Goal: Task Accomplishment & Management: Manage account settings

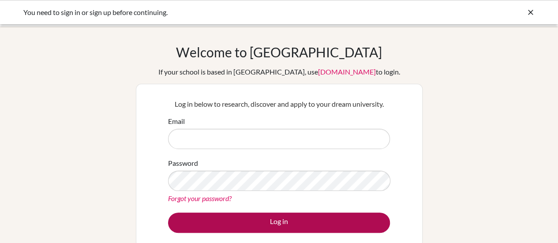
type input "[EMAIL_ADDRESS][DOMAIN_NAME]"
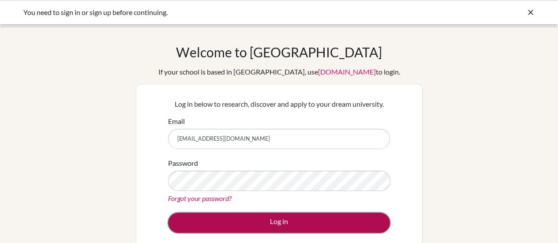
click at [285, 224] on button "Log in" at bounding box center [279, 223] width 222 height 20
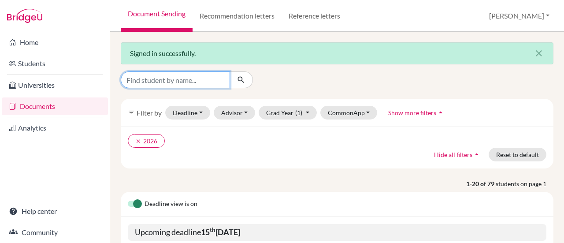
click at [220, 79] on input "Find student by name..." at bounding box center [175, 79] width 109 height 17
type input "[PERSON_NAME]"
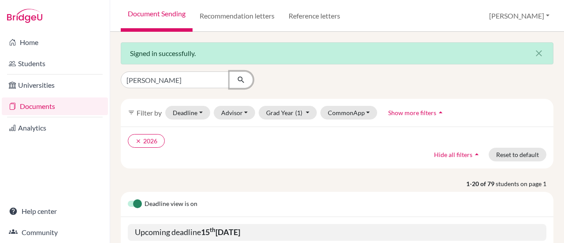
click at [246, 81] on button "submit" at bounding box center [241, 79] width 23 height 17
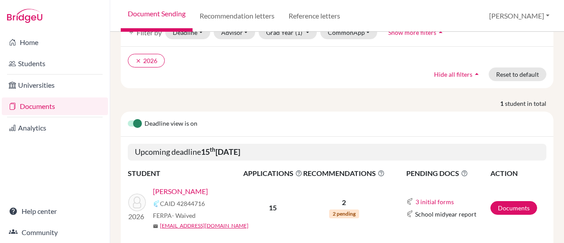
scroll to position [108, 0]
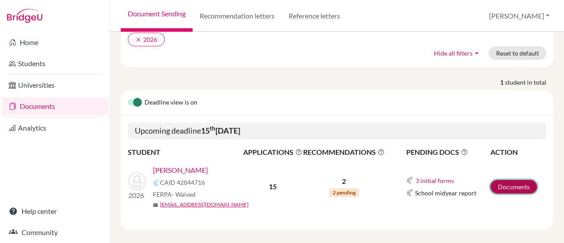
click at [511, 180] on link "Documents" at bounding box center [514, 187] width 47 height 14
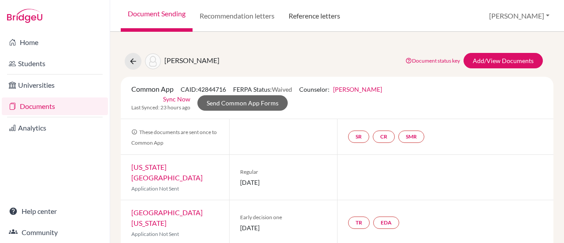
click at [323, 12] on link "Reference letters" at bounding box center [315, 16] width 66 height 32
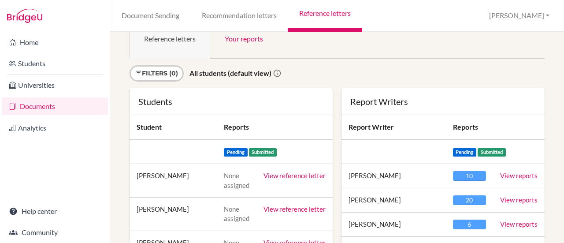
scroll to position [11, 0]
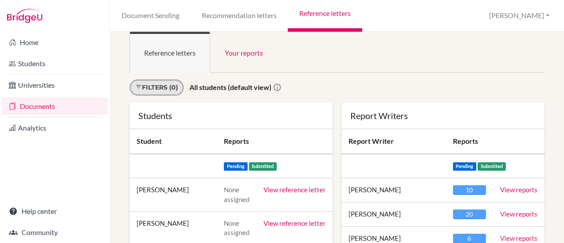
click at [173, 84] on link "Filters (0)" at bounding box center [157, 87] width 54 height 16
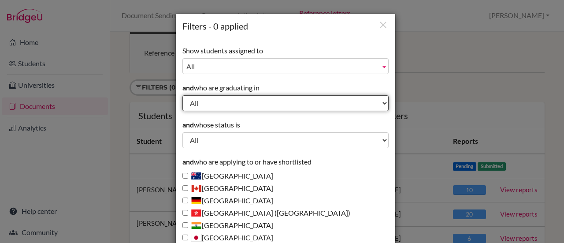
click at [226, 97] on select "All 2029 2028 2027 2026 2025 2024 2023 2022" at bounding box center [286, 103] width 206 height 16
select select "2026"
click at [183, 95] on select "All 2029 2028 2027 2026 2025 2024 2023 2022" at bounding box center [286, 103] width 206 height 16
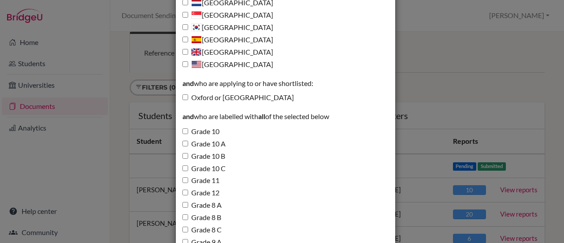
scroll to position [339, 0]
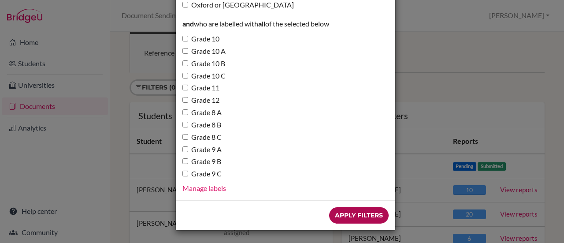
click at [352, 215] on input "Apply Filters" at bounding box center [359, 215] width 60 height 16
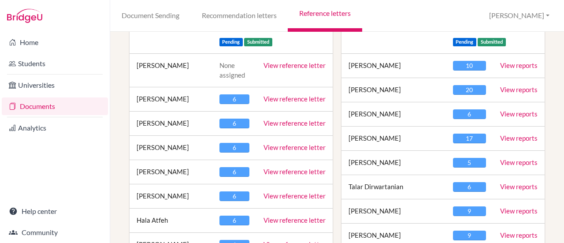
scroll to position [136, 0]
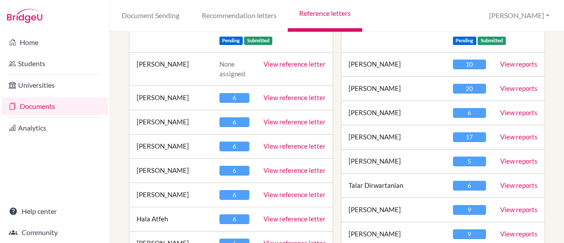
click at [291, 192] on link "View reference letter" at bounding box center [295, 194] width 62 height 8
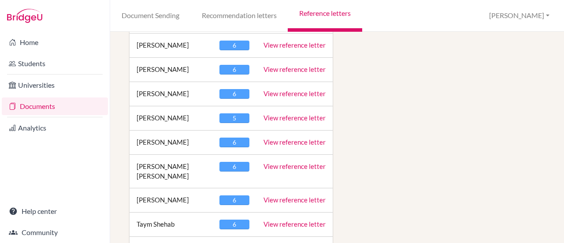
scroll to position [1866, 0]
click at [287, 114] on link "View reference letter" at bounding box center [295, 118] width 62 height 8
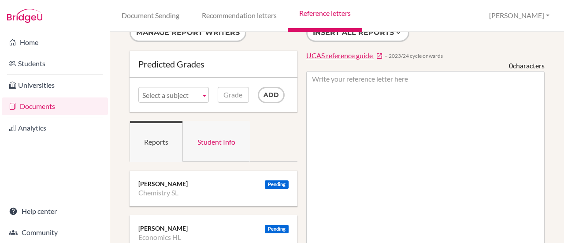
scroll to position [8, 0]
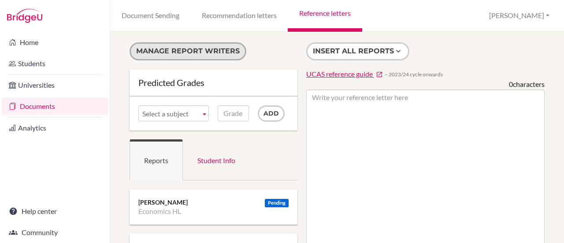
click at [196, 50] on button "Manage report writers" at bounding box center [188, 51] width 117 height 18
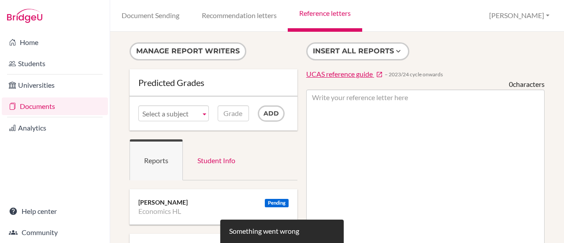
click at [270, 165] on ul "Reports Student Info" at bounding box center [214, 159] width 168 height 41
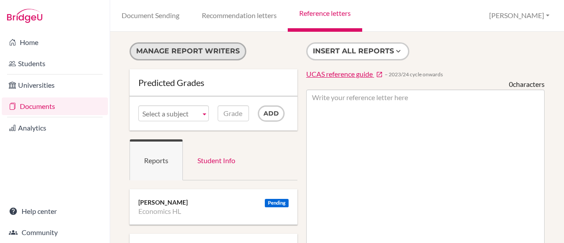
click at [173, 52] on button "Manage report writers" at bounding box center [188, 51] width 117 height 18
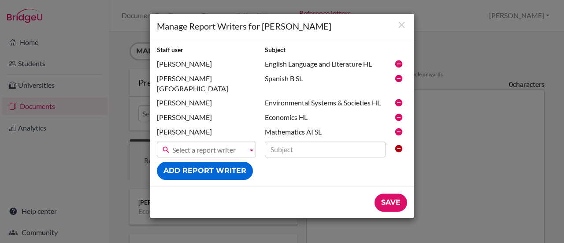
click at [213, 142] on span "Select a report writer" at bounding box center [208, 150] width 72 height 16
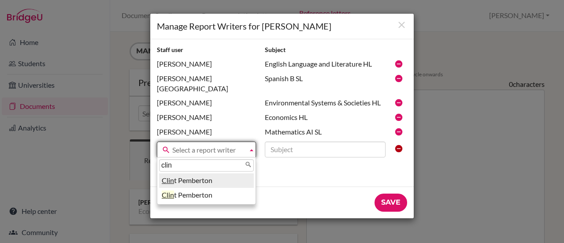
type input "clin"
click at [196, 173] on li "Clin t Pemberton" at bounding box center [206, 180] width 95 height 15
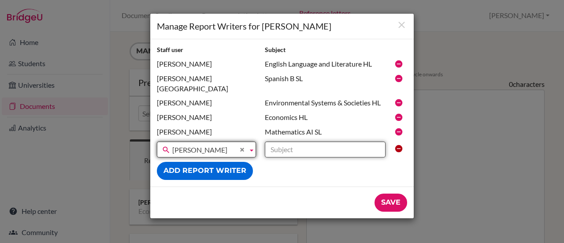
click at [313, 142] on input "text" at bounding box center [325, 150] width 121 height 16
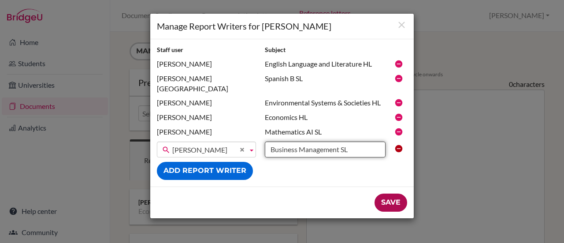
type input "Business Management SL"
click at [395, 194] on input "Save" at bounding box center [391, 203] width 33 height 18
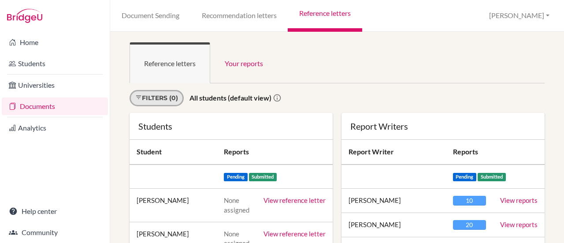
click at [175, 97] on link "Filters (0)" at bounding box center [157, 98] width 54 height 16
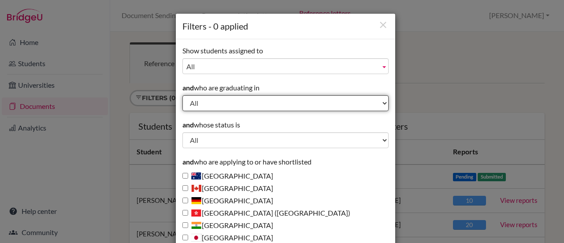
click at [224, 106] on select "All 2029 2028 2027 2026 2025 2024 2023 2022" at bounding box center [286, 103] width 206 height 16
select select "2026"
click at [183, 95] on select "All 2029 2028 2027 2026 2025 2024 2023 2022" at bounding box center [286, 103] width 206 height 16
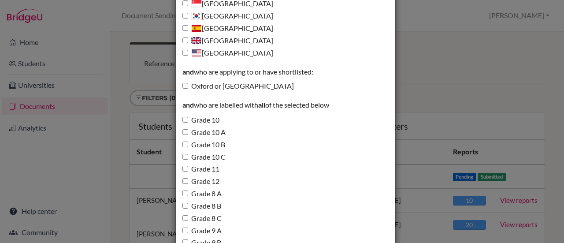
scroll to position [339, 0]
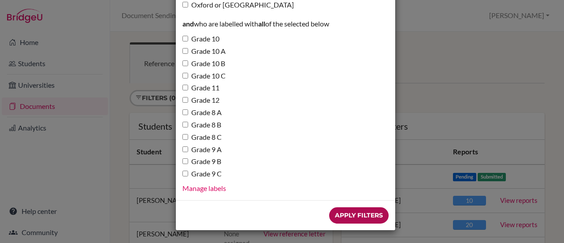
click at [355, 213] on input "Apply Filters" at bounding box center [359, 215] width 60 height 16
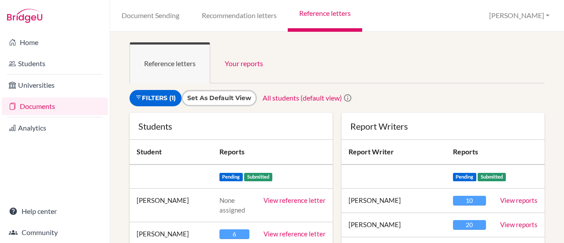
scroll to position [118, 0]
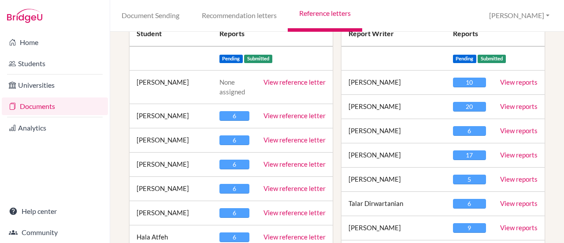
click at [282, 83] on link "View reference letter" at bounding box center [295, 82] width 62 height 8
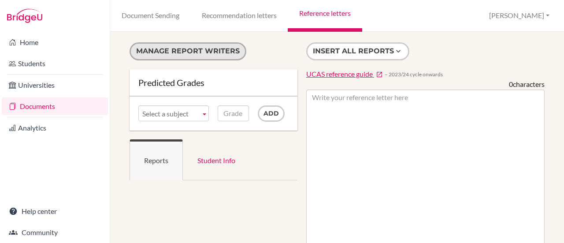
click at [207, 54] on button "Manage report writers" at bounding box center [188, 51] width 117 height 18
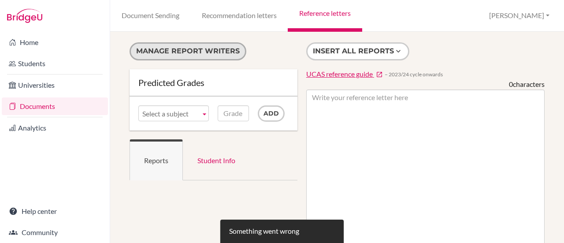
click at [211, 50] on button "Manage report writers" at bounding box center [188, 51] width 117 height 18
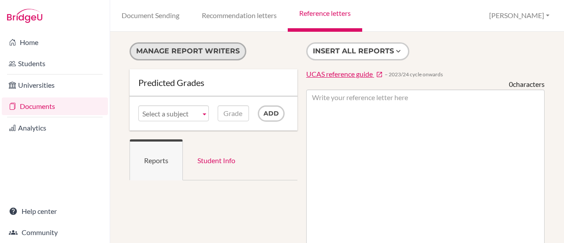
click at [203, 50] on button "Manage report writers" at bounding box center [188, 51] width 117 height 18
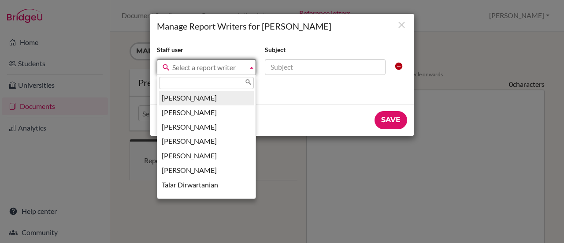
click at [234, 65] on span "Select a report writer" at bounding box center [208, 68] width 72 height 16
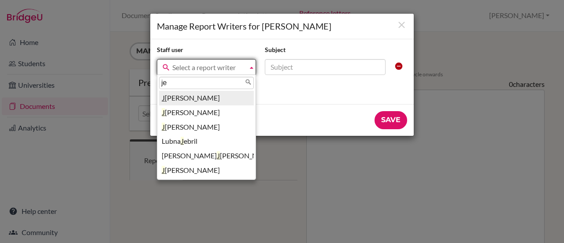
type input "jen"
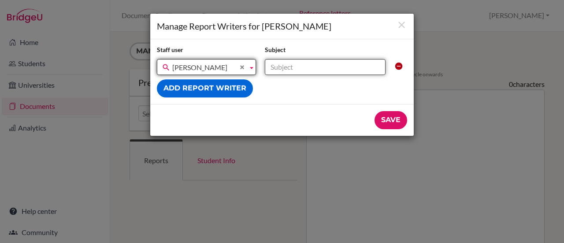
click at [278, 67] on input "text" at bounding box center [325, 67] width 121 height 16
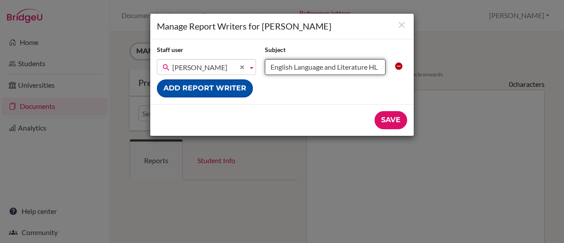
type input "English Language and Literature HL"
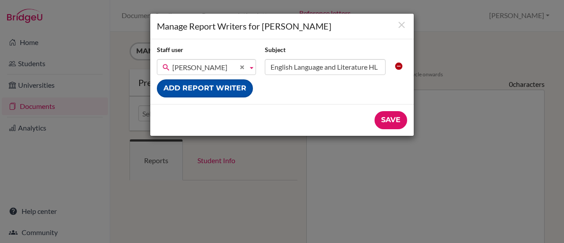
click at [235, 89] on button "Add report writer" at bounding box center [205, 88] width 96 height 18
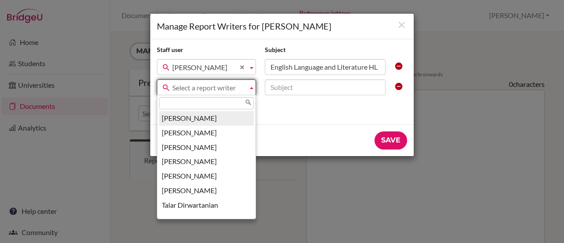
click at [221, 89] on span "Select a report writer" at bounding box center [208, 88] width 72 height 16
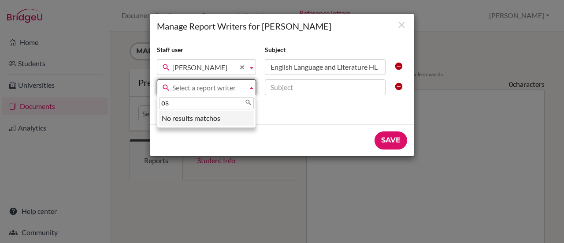
type input "o"
type input "ros"
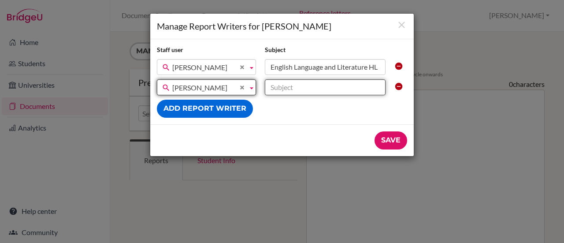
click at [294, 88] on input "text" at bounding box center [325, 87] width 121 height 16
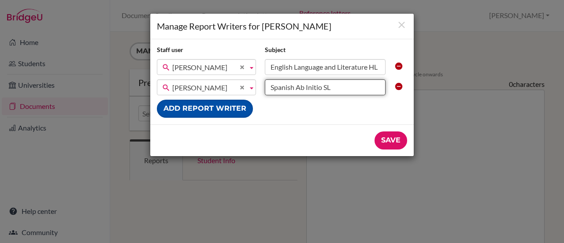
type input "Spanish Ab Initio SL"
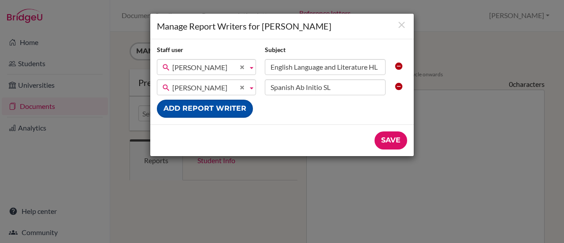
click at [217, 106] on button "Add report writer" at bounding box center [205, 109] width 96 height 18
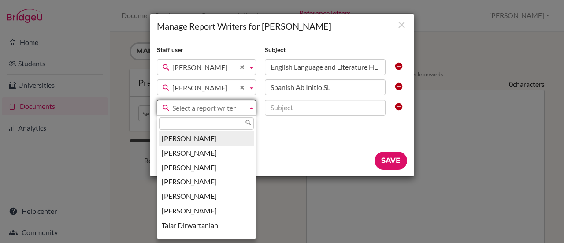
click at [222, 111] on span "Select a report writer" at bounding box center [208, 108] width 72 height 16
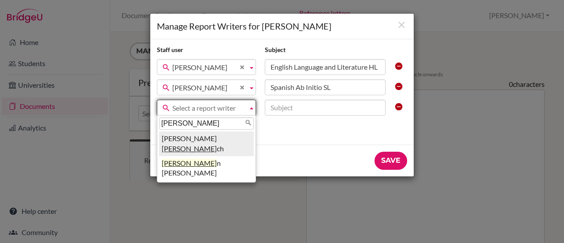
type input "lynn"
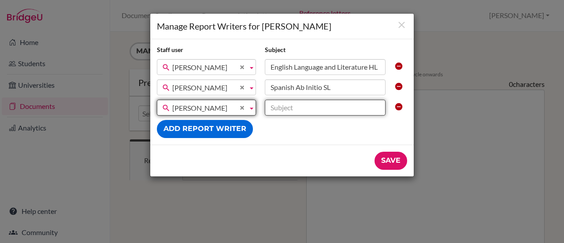
click at [287, 109] on input "text" at bounding box center [325, 108] width 121 height 16
type input "B"
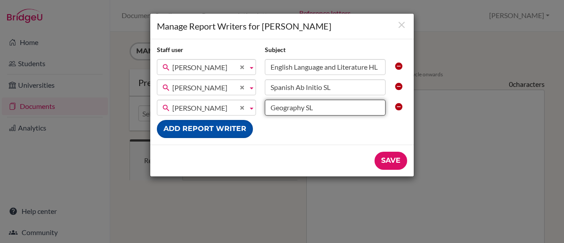
type input "Geography SL"
click at [222, 130] on button "Add report writer" at bounding box center [205, 129] width 96 height 18
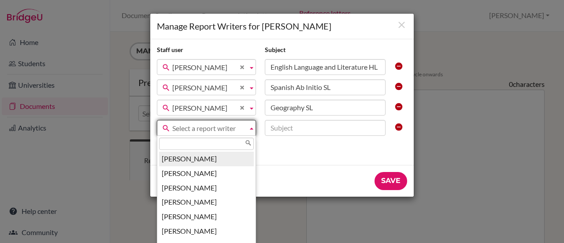
click at [208, 128] on span "Select a report writer" at bounding box center [208, 128] width 72 height 16
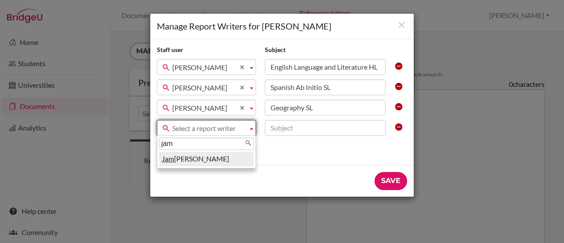
type input "jame"
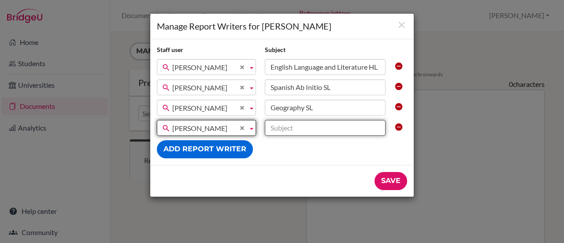
click at [286, 124] on input "text" at bounding box center [325, 128] width 121 height 16
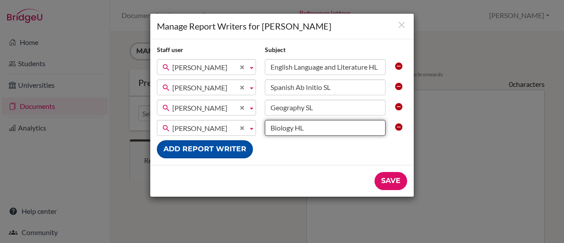
type input "Biology HL"
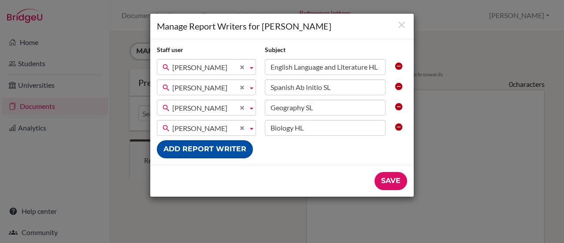
click at [209, 151] on button "Add report writer" at bounding box center [205, 149] width 96 height 18
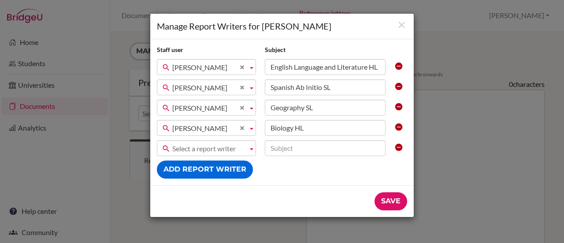
click at [211, 148] on span "Select a report writer" at bounding box center [208, 149] width 72 height 16
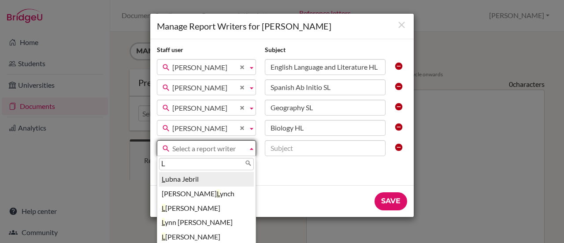
type input "Lu"
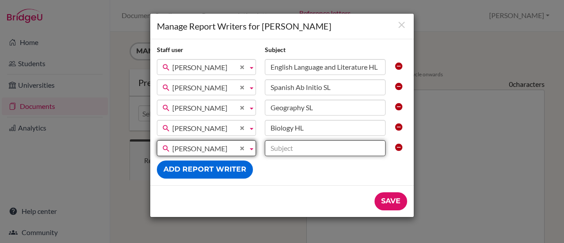
click at [300, 149] on input "text" at bounding box center [325, 148] width 121 height 16
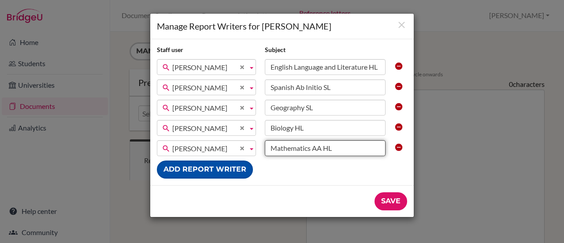
type input "Mathematics AA HL"
click at [194, 171] on button "Add report writer" at bounding box center [205, 169] width 96 height 18
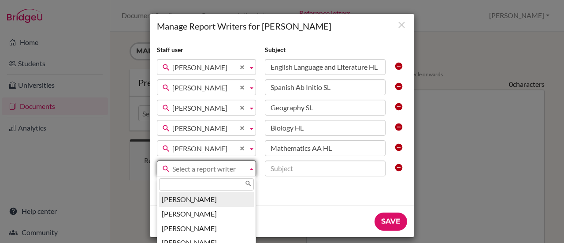
click at [214, 168] on span "Select a report writer" at bounding box center [208, 169] width 72 height 16
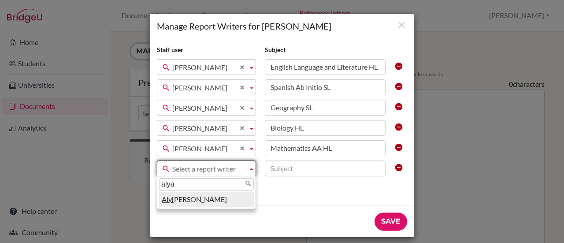
type input "alyaa"
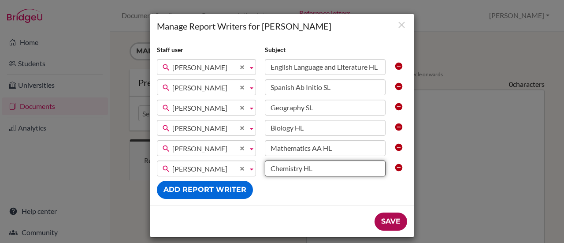
type input "Chemistry HL"
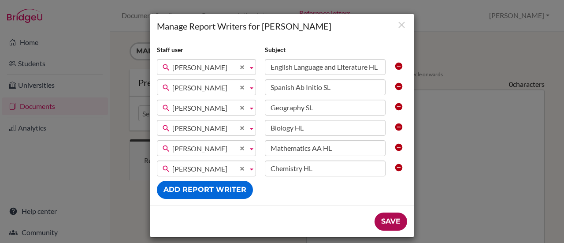
click at [389, 220] on input "Save" at bounding box center [391, 222] width 33 height 18
